Goal: Information Seeking & Learning: Learn about a topic

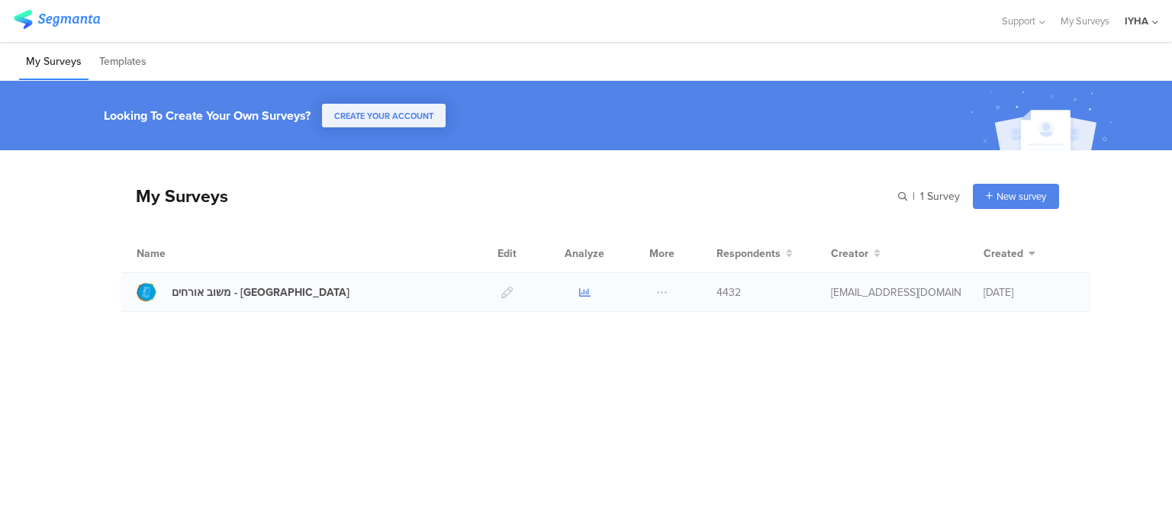
click at [589, 292] on icon at bounding box center [584, 292] width 11 height 11
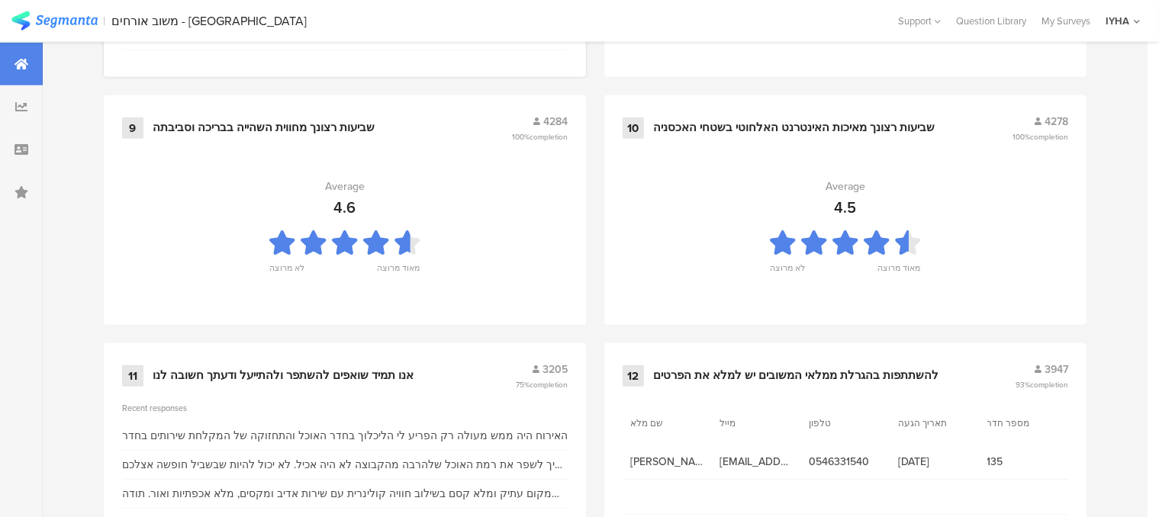
scroll to position [1715, 0]
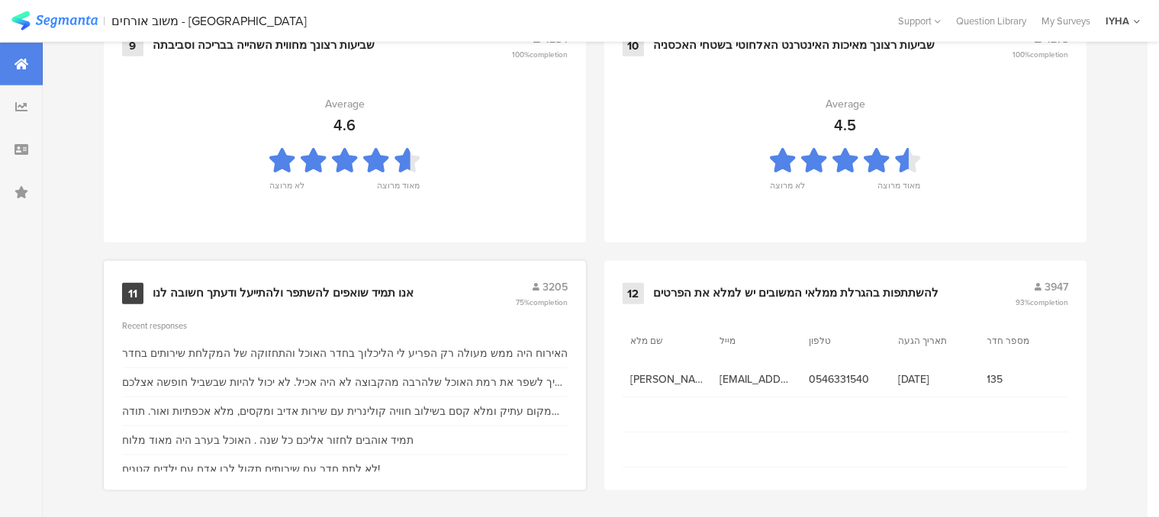
click at [335, 286] on div "אנו תמיד שואפים להשתפר ולהתייעל ודעתך חשובה לנו" at bounding box center [283, 293] width 261 height 15
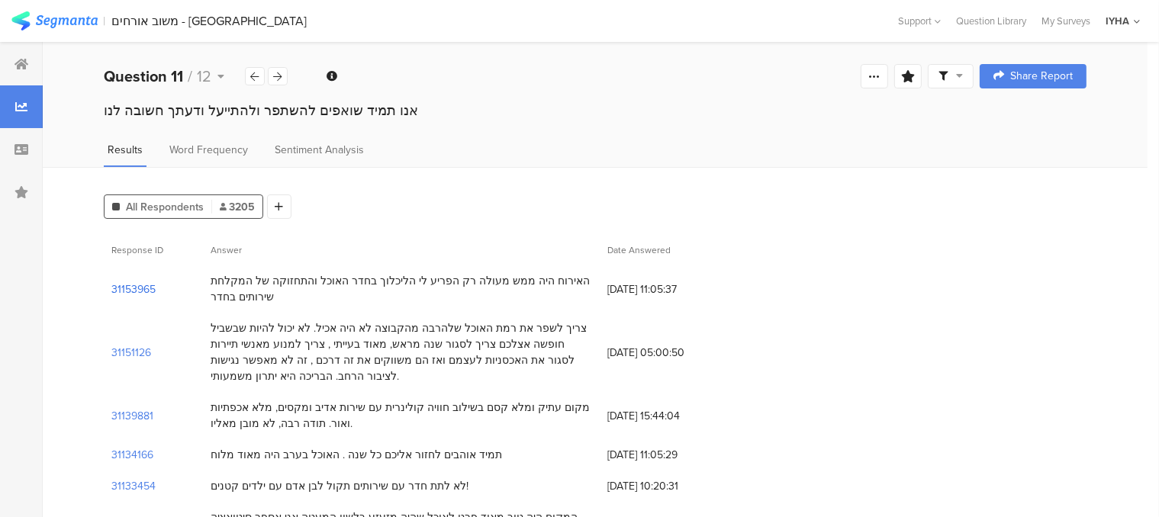
click at [149, 288] on section "31153965" at bounding box center [133, 290] width 44 height 16
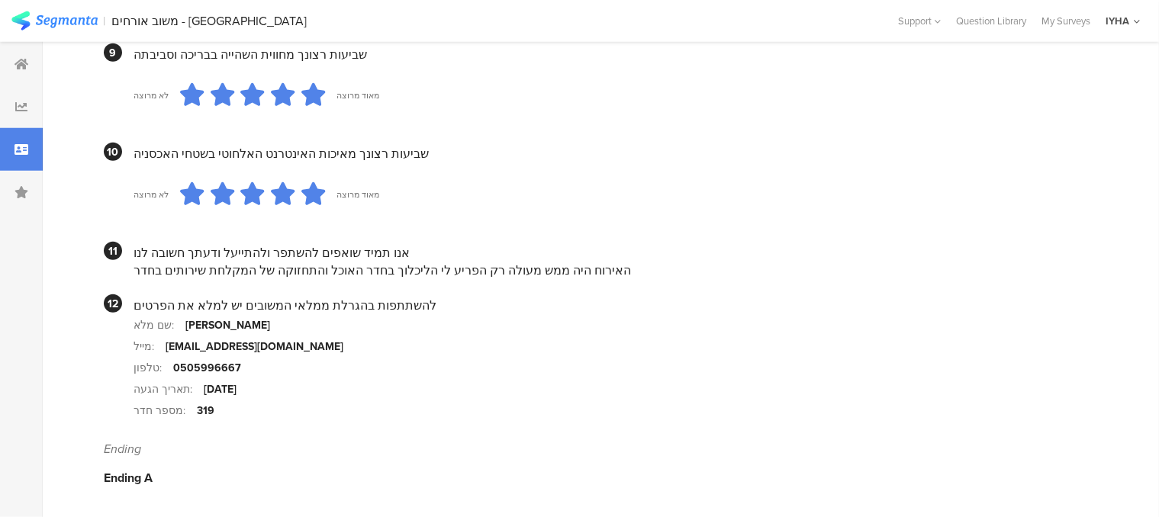
scroll to position [1473, 0]
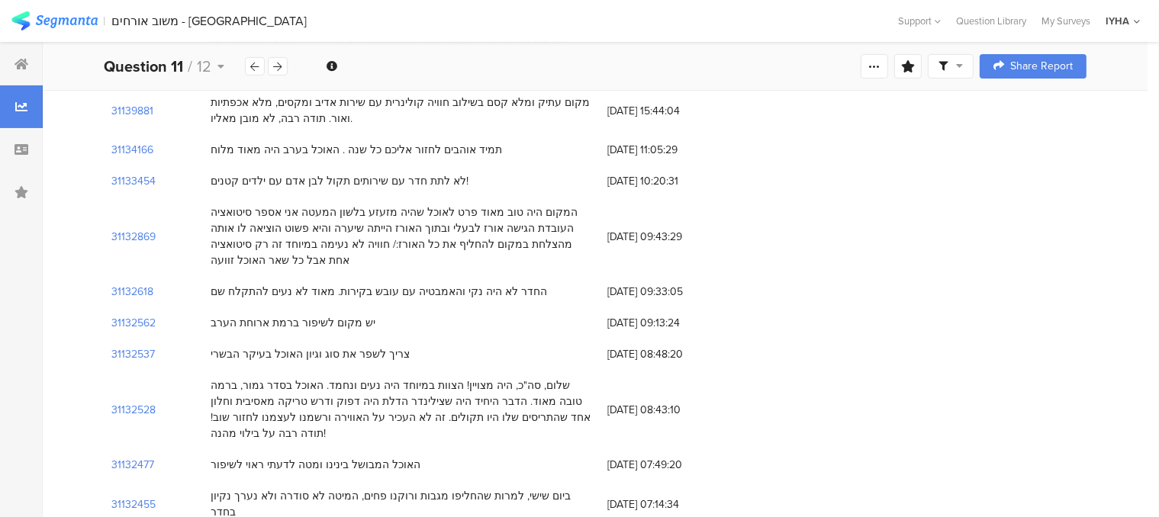
scroll to position [382, 0]
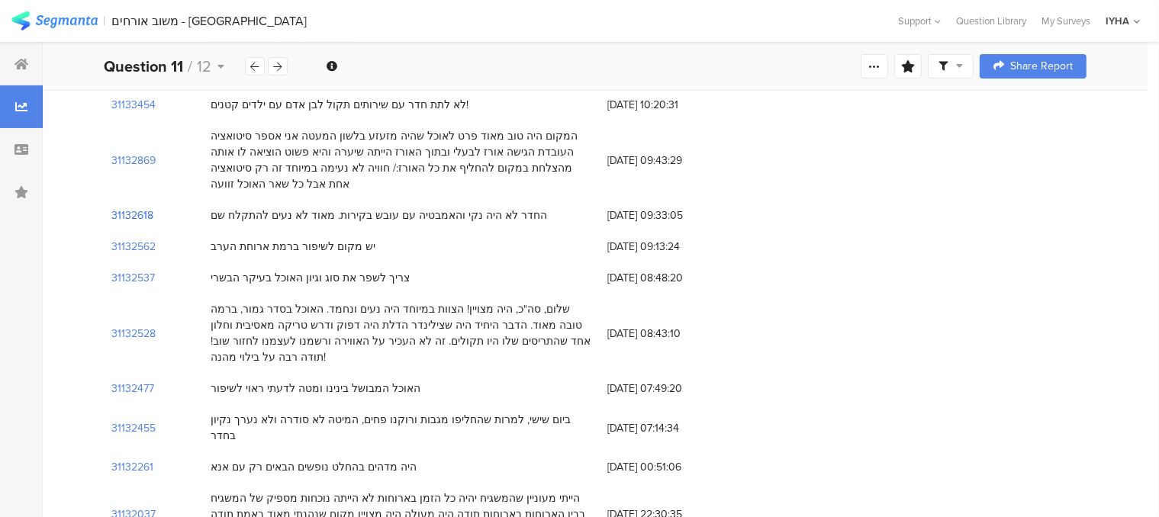
click at [147, 215] on section "31132618" at bounding box center [132, 216] width 42 height 16
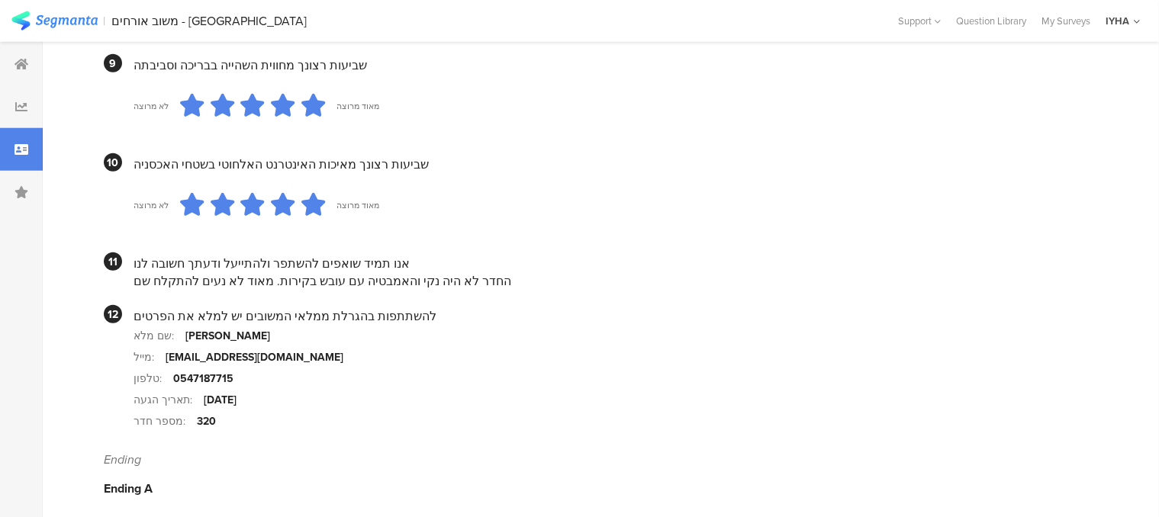
scroll to position [1488, 0]
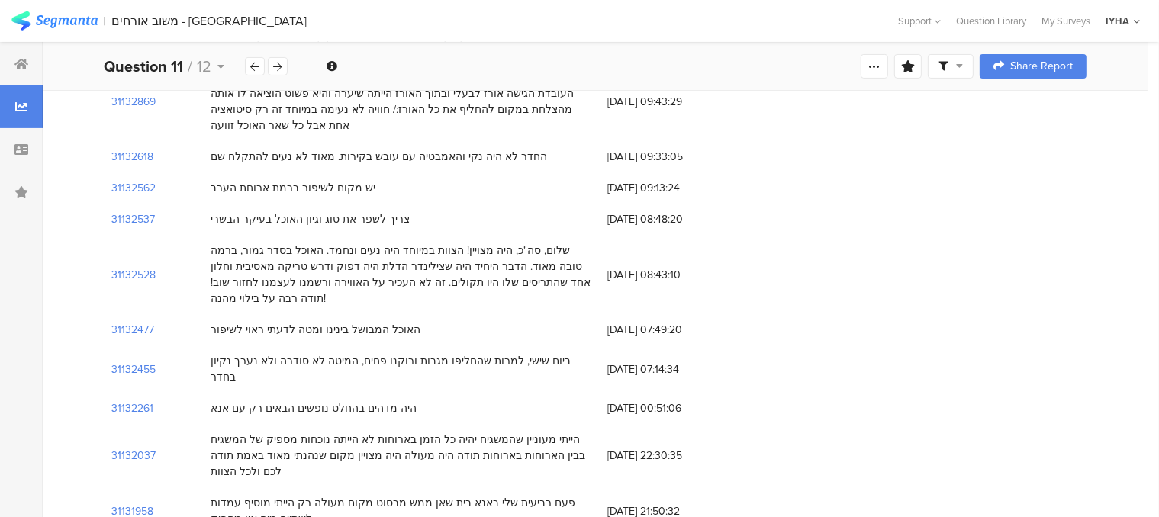
scroll to position [458, 0]
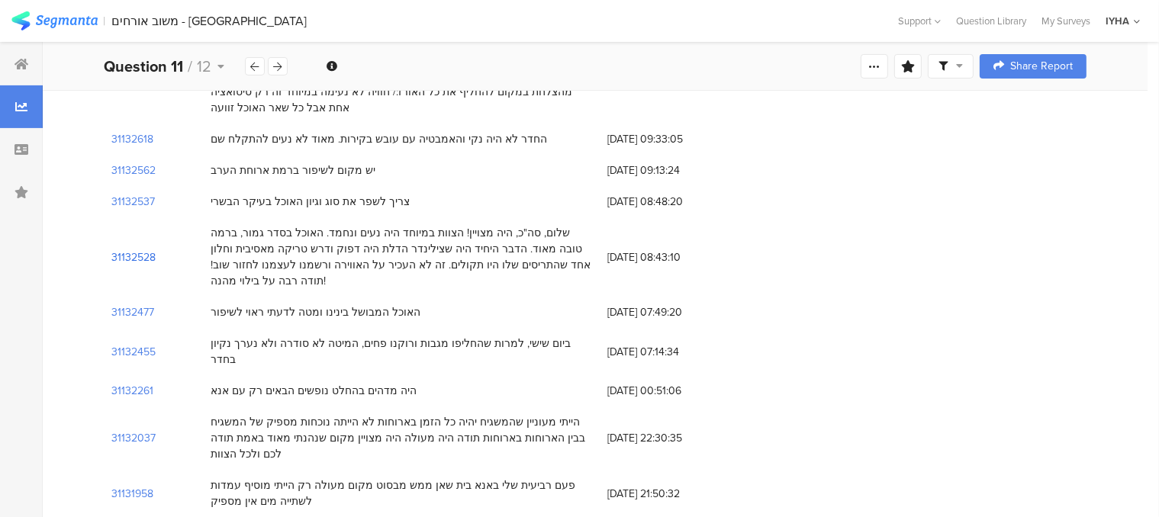
click at [150, 250] on section "31132528" at bounding box center [133, 258] width 44 height 16
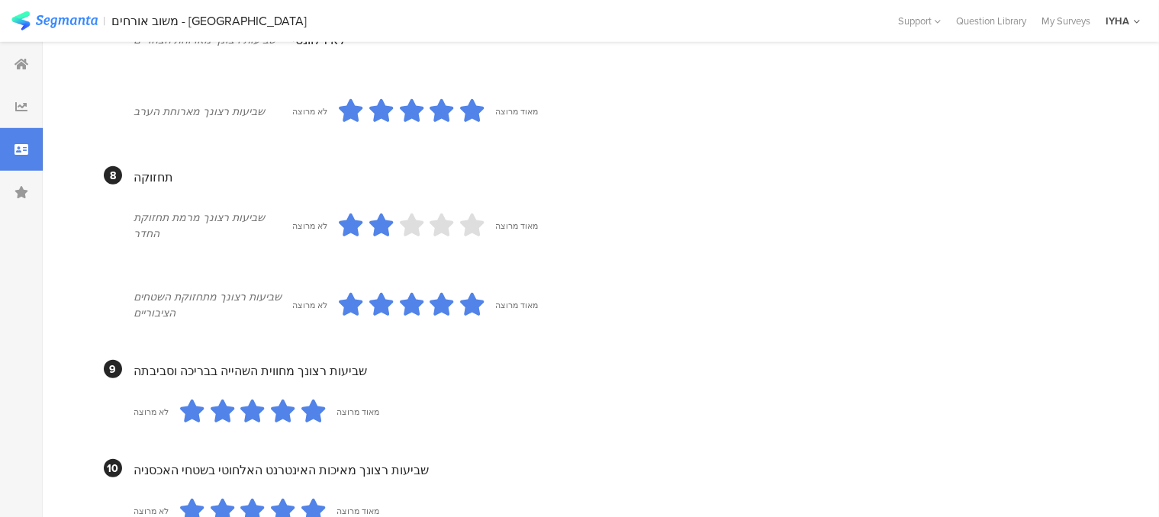
scroll to position [1534, 0]
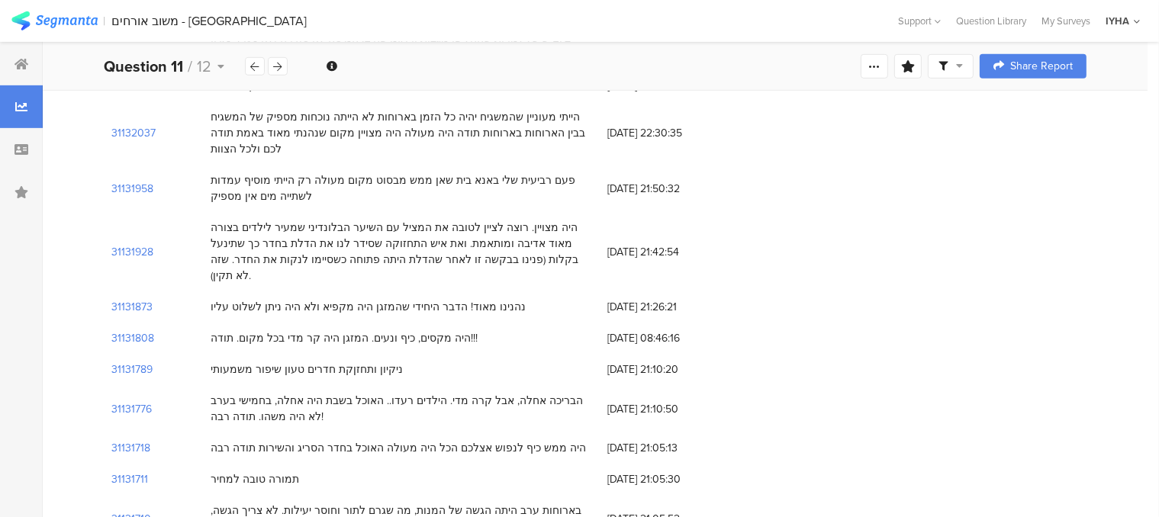
scroll to position [839, 0]
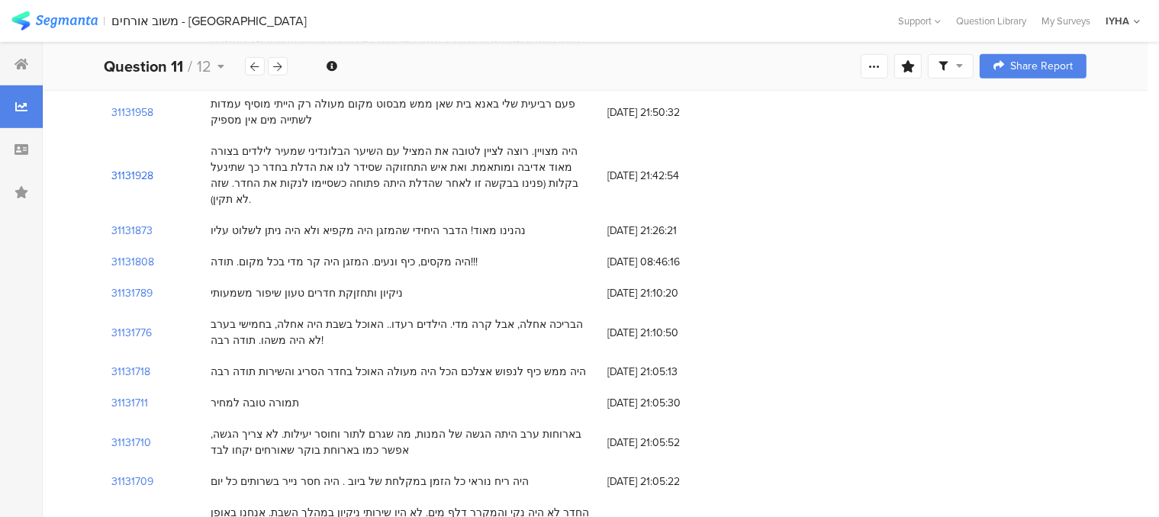
click at [140, 168] on section "31131928" at bounding box center [132, 176] width 42 height 16
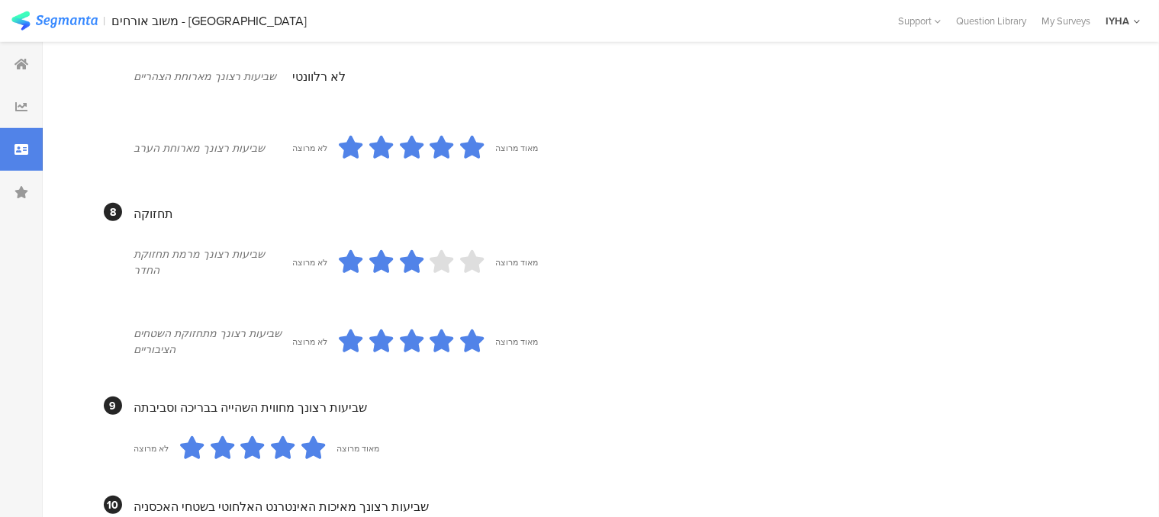
scroll to position [1450, 0]
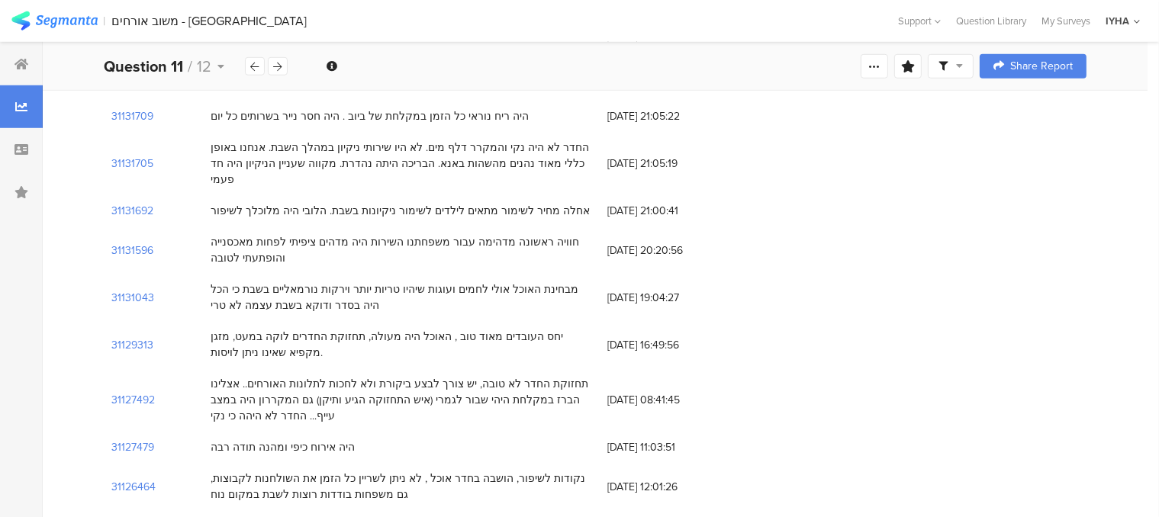
scroll to position [1221, 0]
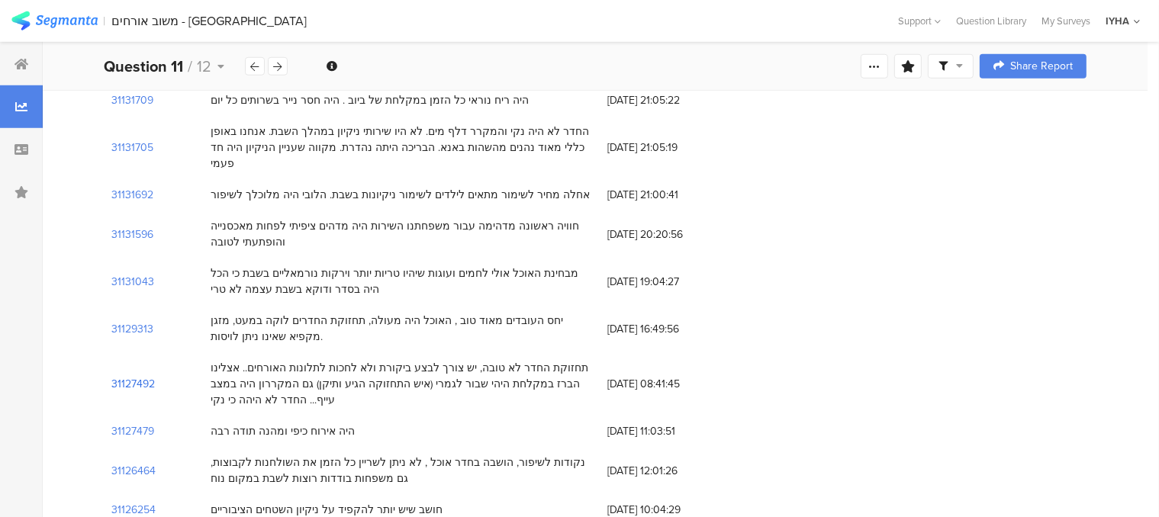
click at [137, 376] on section "31127492" at bounding box center [132, 384] width 43 height 16
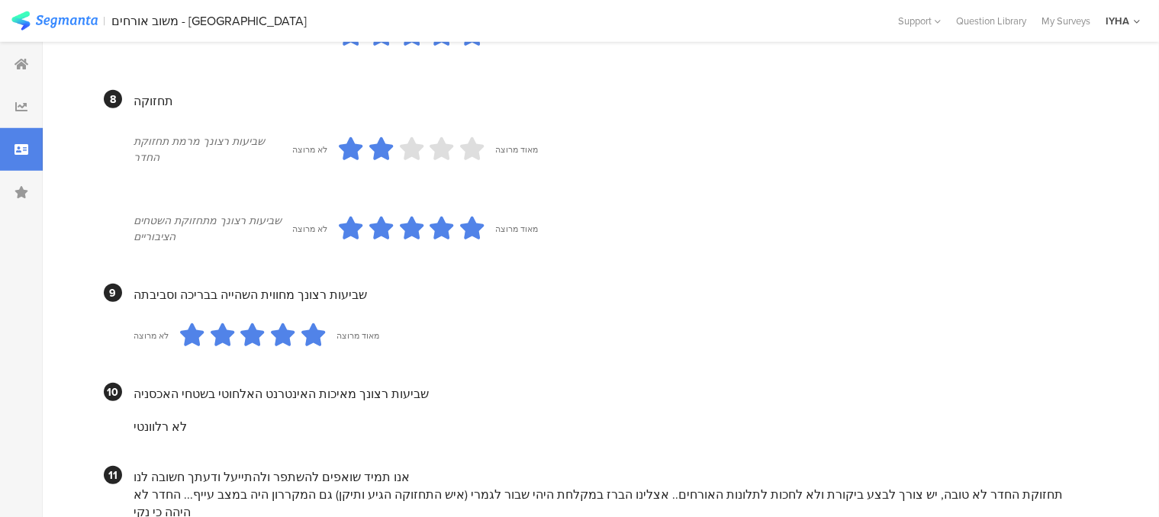
scroll to position [1500, 0]
